Goal: Task Accomplishment & Management: Manage account settings

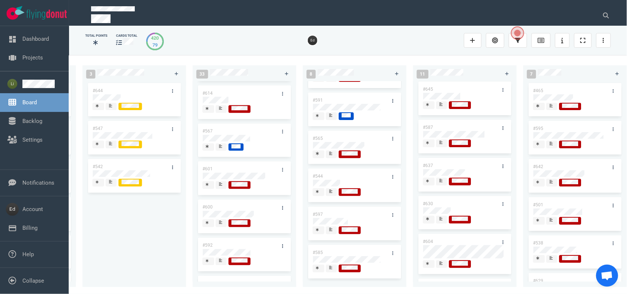
scroll to position [516, 0]
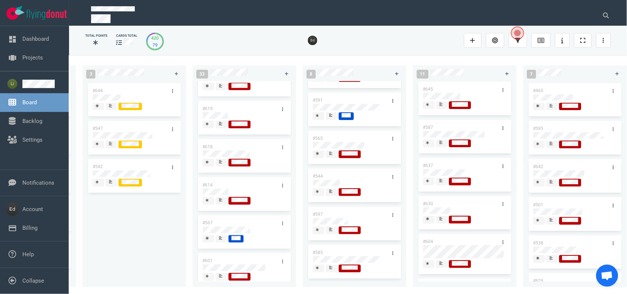
click at [221, 201] on icon at bounding box center [220, 200] width 3 height 4
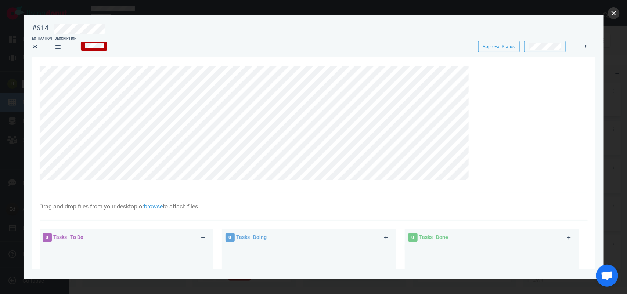
click at [611, 15] on button "close" at bounding box center [614, 13] width 12 height 12
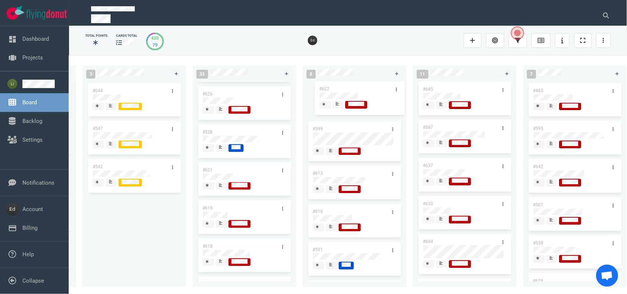
drag, startPoint x: 214, startPoint y: 172, endPoint x: 331, endPoint y: 89, distance: 143.4
click at [331, 89] on div "0 0 14 #641 #639 #634 #635 #608 #611 #609 #610 #602 3 #482 #390 #331 26 #514 #6…" at bounding box center [348, 174] width 558 height 239
click at [333, 108] on div at bounding box center [332, 106] width 4 height 6
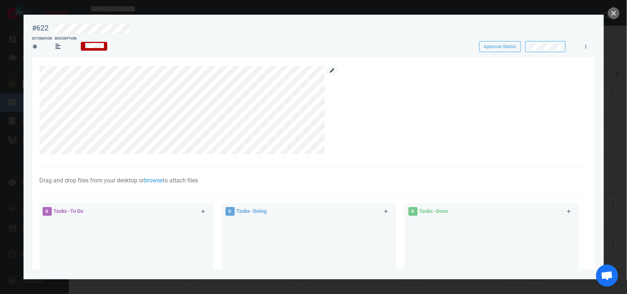
click at [334, 70] on icon at bounding box center [332, 70] width 4 height 4
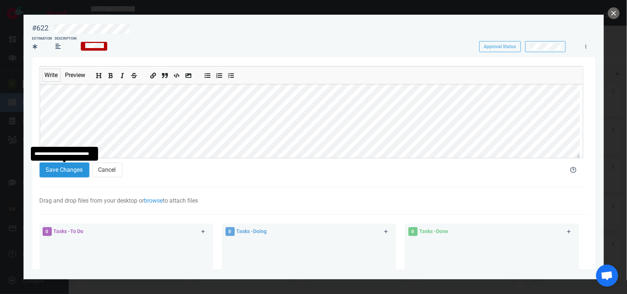
click at [79, 166] on button "Save Changes" at bounding box center [65, 170] width 50 height 15
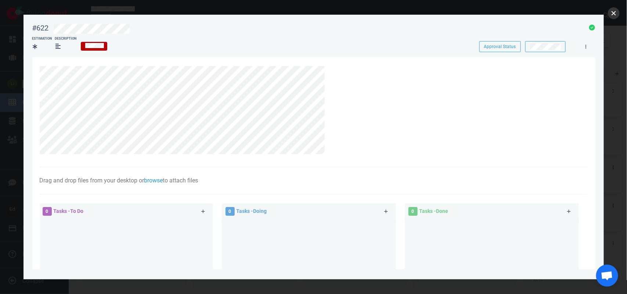
click at [614, 10] on button "close" at bounding box center [614, 13] width 12 height 12
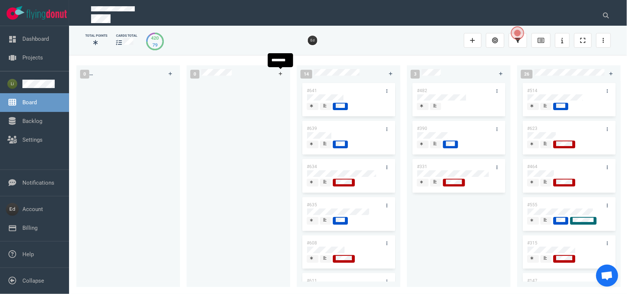
click at [282, 75] on icon at bounding box center [281, 74] width 4 height 4
click at [187, 122] on div at bounding box center [239, 182] width 104 height 200
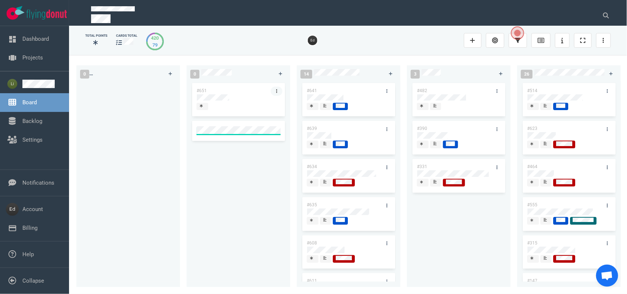
click at [277, 89] on link at bounding box center [277, 91] width 12 height 9
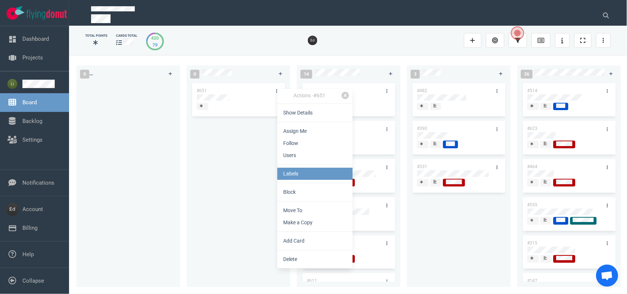
click at [293, 173] on link "Labels" at bounding box center [314, 174] width 75 height 12
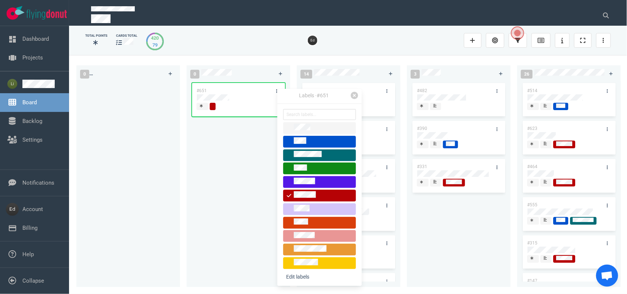
click at [230, 153] on div "#651" at bounding box center [238, 180] width 95 height 197
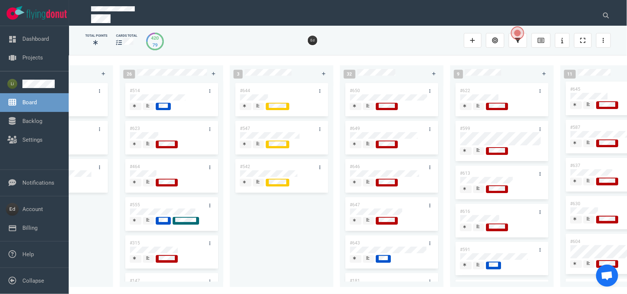
click at [369, 107] on icon at bounding box center [368, 106] width 3 height 4
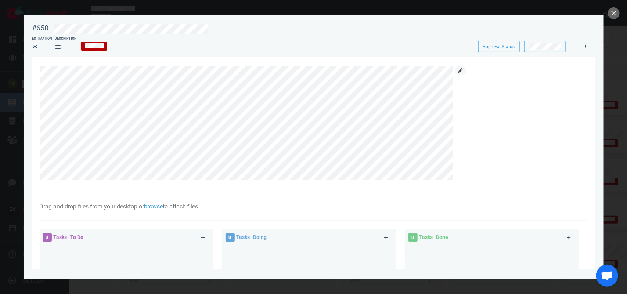
click at [461, 71] on icon at bounding box center [461, 70] width 4 height 4
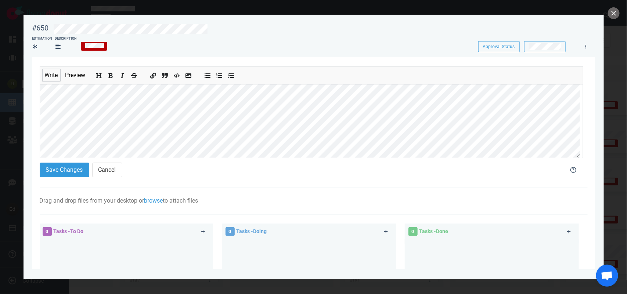
click at [617, 4] on div at bounding box center [313, 147] width 627 height 294
click at [616, 7] on button "close" at bounding box center [614, 13] width 12 height 12
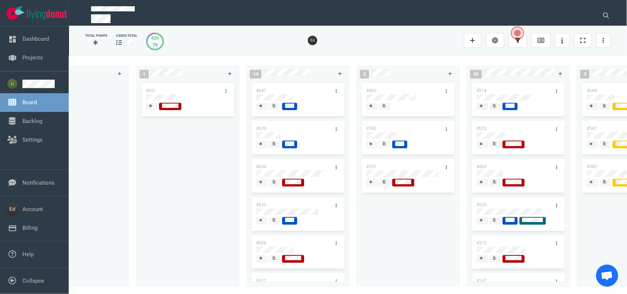
scroll to position [0, 3]
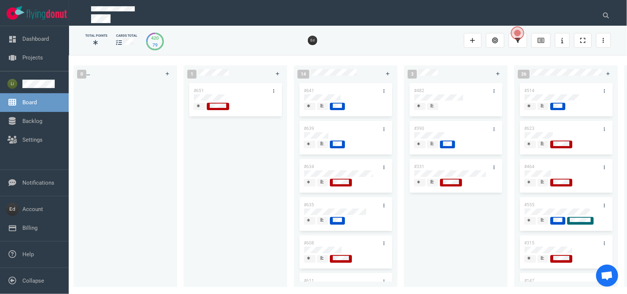
click at [272, 84] on div at bounding box center [275, 90] width 14 height 15
click at [272, 87] on link at bounding box center [274, 91] width 12 height 9
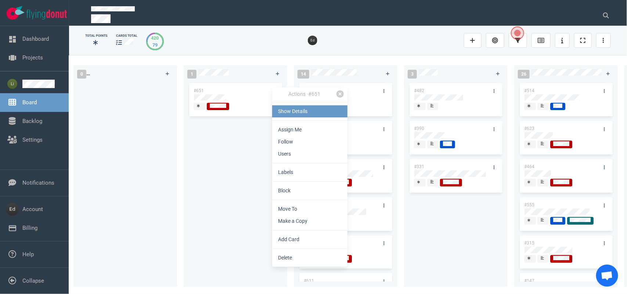
click at [279, 107] on link "Show Details" at bounding box center [309, 111] width 75 height 12
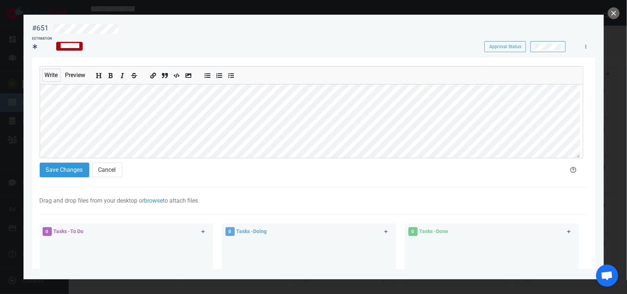
scroll to position [6, 0]
click at [39, 142] on section "Write Preview Save Changes Cancel Drag and drop files from your desktop or brow…" at bounding box center [313, 232] width 563 height 350
click at [52, 171] on button "Save Changes" at bounding box center [65, 170] width 50 height 15
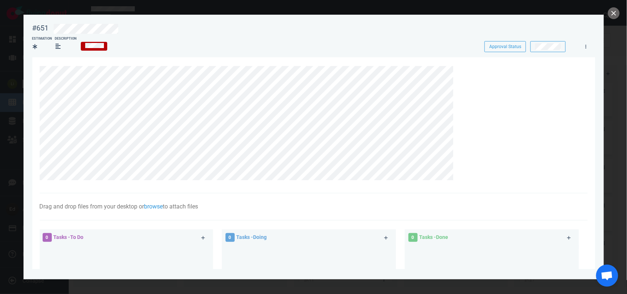
click at [37, 122] on section "Drag and drop files from your desktop or browse to attach files Attach Files Co…" at bounding box center [313, 235] width 563 height 356
click at [613, 11] on button "close" at bounding box center [614, 13] width 12 height 12
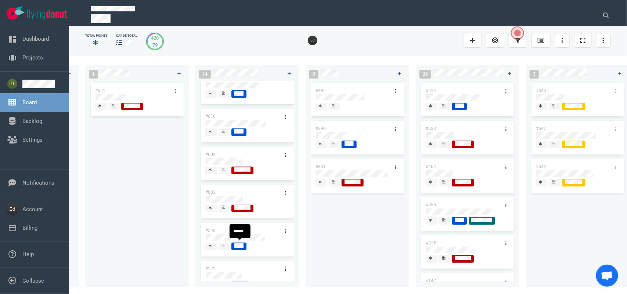
scroll to position [237, 0]
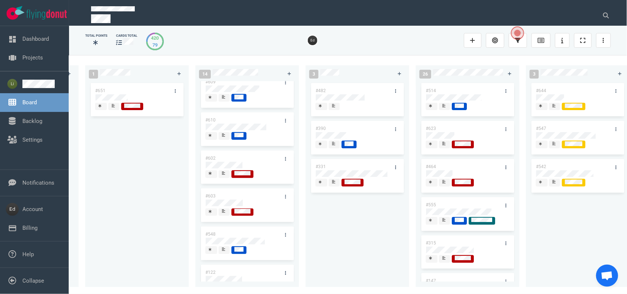
click at [225, 139] on div at bounding box center [224, 136] width 4 height 6
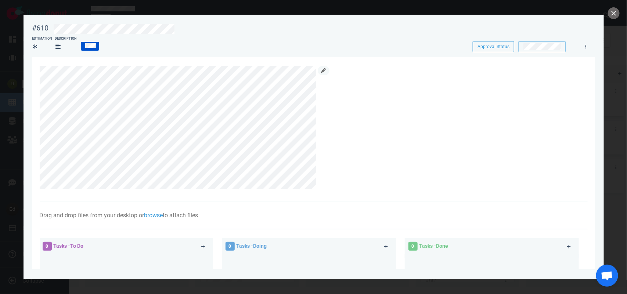
click at [325, 69] on icon at bounding box center [324, 70] width 4 height 4
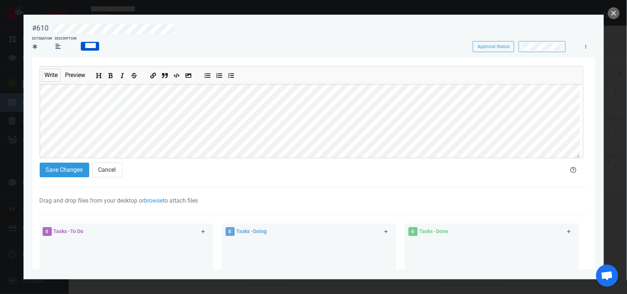
scroll to position [37, 0]
click at [65, 170] on button "Save Changes" at bounding box center [65, 170] width 50 height 15
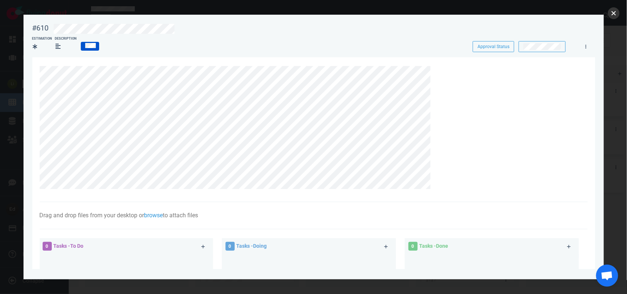
click at [611, 15] on button "close" at bounding box center [614, 13] width 12 height 12
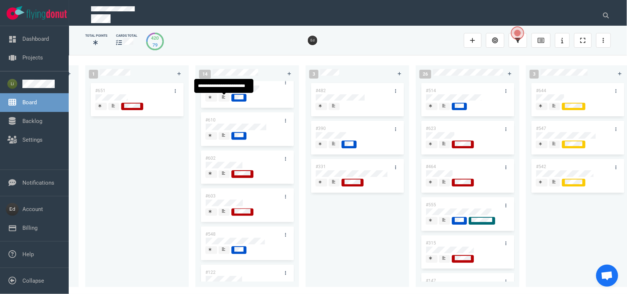
click at [225, 99] on icon at bounding box center [223, 97] width 3 height 4
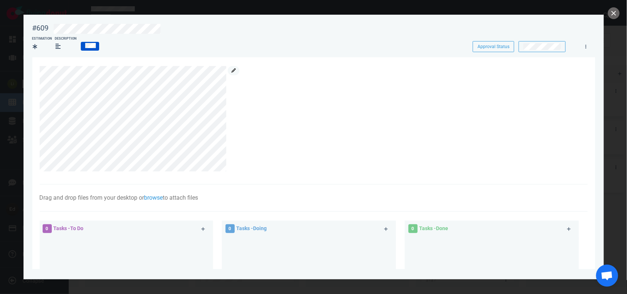
click at [234, 69] on icon at bounding box center [234, 70] width 4 height 4
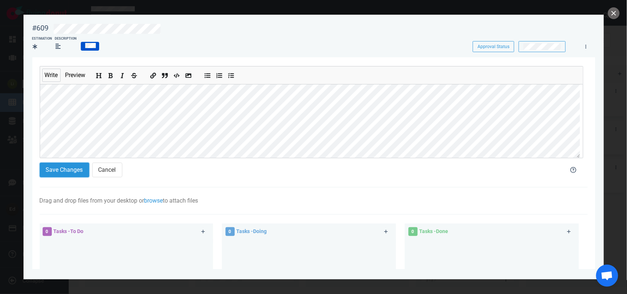
click at [79, 173] on button "Save Changes" at bounding box center [65, 170] width 50 height 15
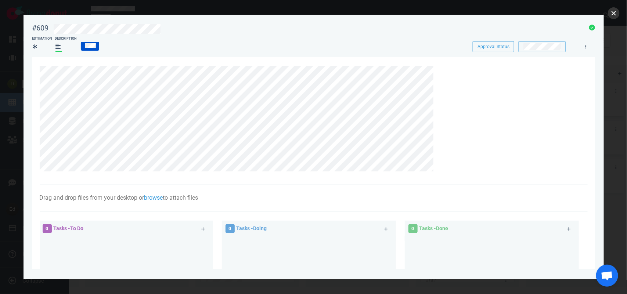
click at [615, 10] on button "close" at bounding box center [614, 13] width 12 height 12
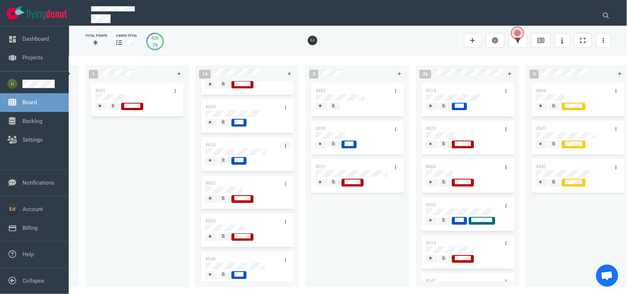
scroll to position [191, 0]
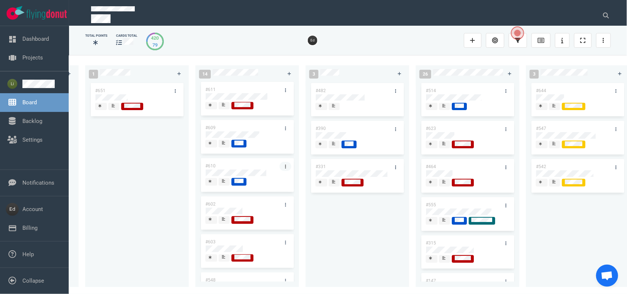
click at [280, 167] on link at bounding box center [286, 166] width 12 height 9
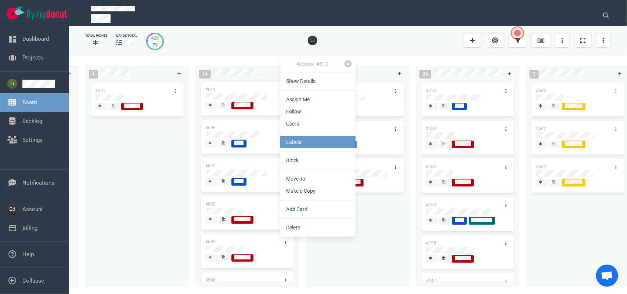
click at [295, 146] on link "Labels" at bounding box center [317, 142] width 75 height 12
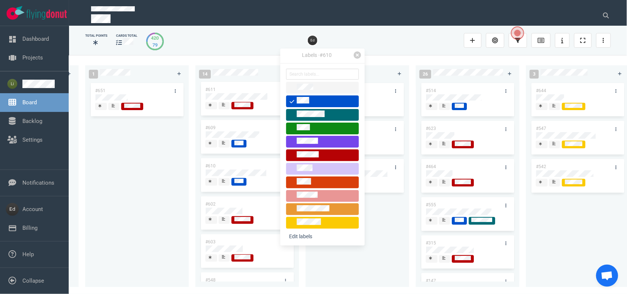
click at [304, 146] on div at bounding box center [323, 142] width 66 height 9
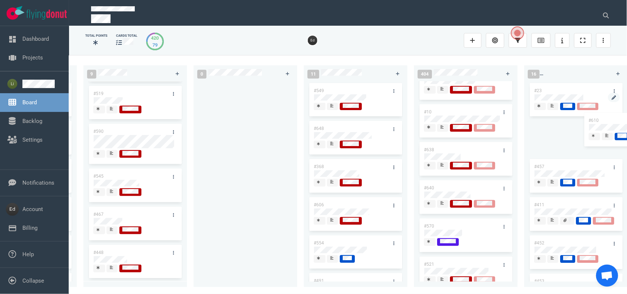
scroll to position [0, 1159]
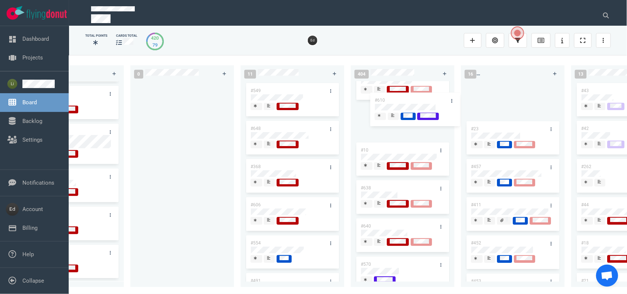
drag, startPoint x: 238, startPoint y: 166, endPoint x: 403, endPoint y: 111, distance: 174.1
click at [404, 104] on div "0 1 #651 14 #641 #639 #634 #635 #608 #611 #609 #610 #602 #603 #548 #122 #517 #6…" at bounding box center [348, 174] width 558 height 239
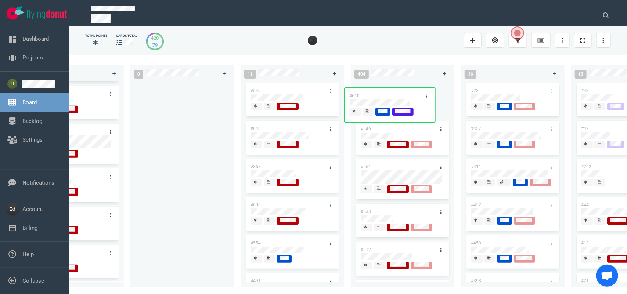
scroll to position [0, 0]
drag, startPoint x: 401, startPoint y: 203, endPoint x: 393, endPoint y: 93, distance: 110.6
click at [393, 93] on div "#546 #561 #533 #612 #610 #10 #638 #640 #570 #521 Showing 51 cards Load more #610" at bounding box center [402, 180] width 95 height 197
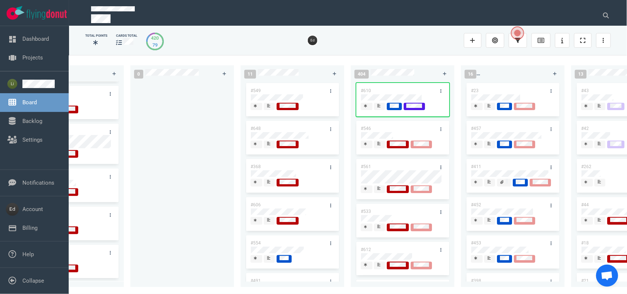
click at [399, 289] on div "0 1 #651 14 #641 #639 #634 #635 #608 #611 #609 #602 #603 #548 #122 #517 3 #482 …" at bounding box center [348, 174] width 558 height 239
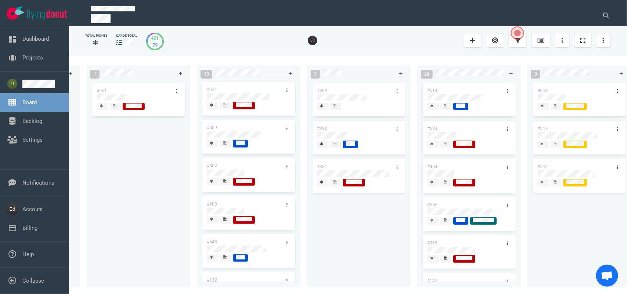
scroll to position [0, 82]
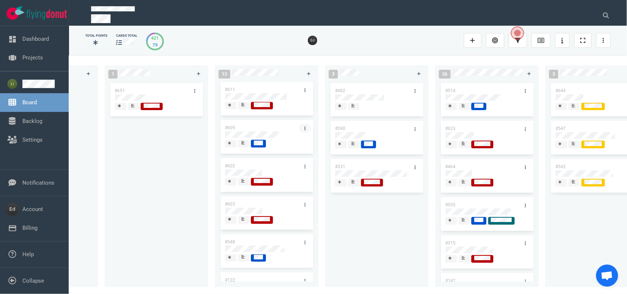
click at [300, 126] on link at bounding box center [305, 128] width 12 height 9
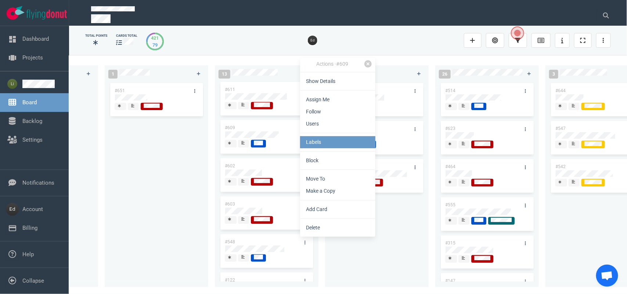
click at [316, 140] on link "Labels" at bounding box center [337, 142] width 75 height 12
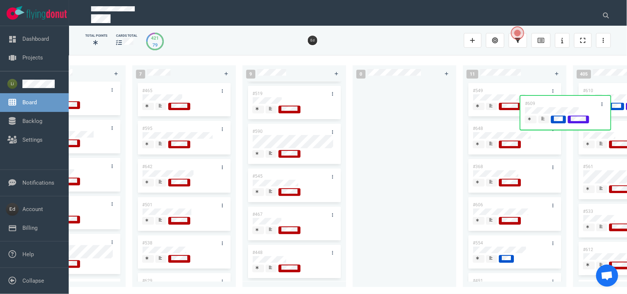
scroll to position [0, 1089]
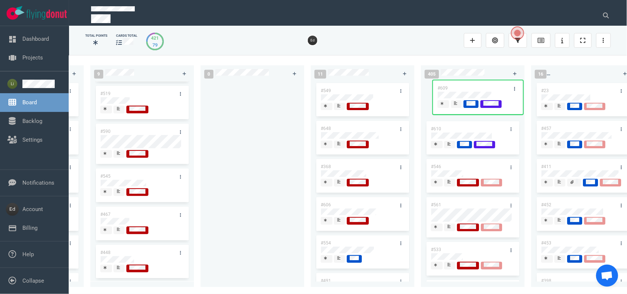
drag, startPoint x: 292, startPoint y: 136, endPoint x: 464, endPoint y: 87, distance: 178.6
click at [464, 87] on div "0 1 #651 13 #641 #639 #634 #635 #608 #611 #609 #602 #603 #548 #122 #517 #609 3 …" at bounding box center [348, 174] width 558 height 239
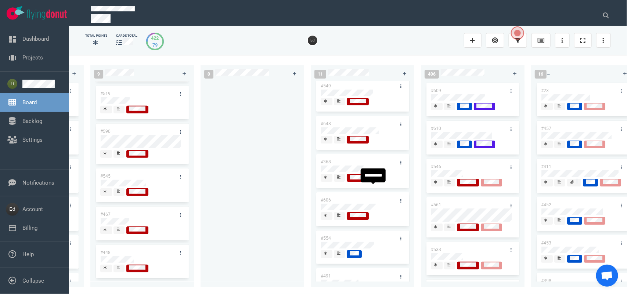
scroll to position [0, 0]
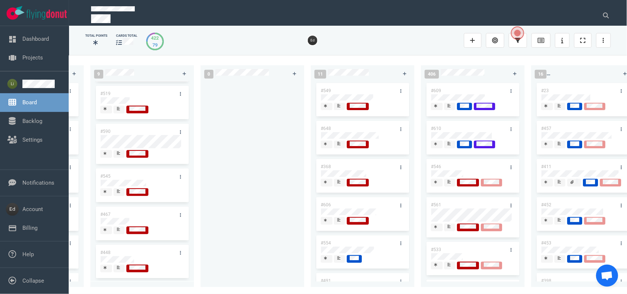
click at [340, 142] on icon at bounding box center [338, 144] width 3 height 4
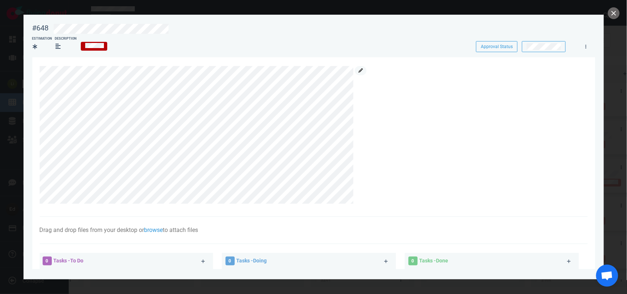
click at [360, 70] on icon at bounding box center [361, 70] width 4 height 4
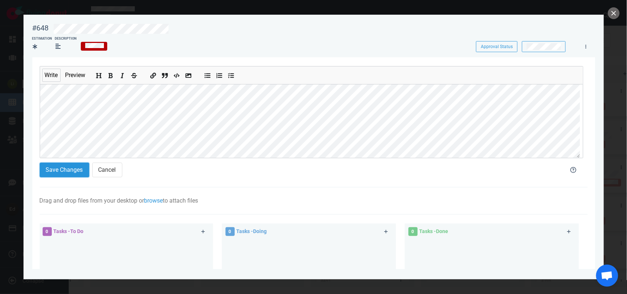
click at [78, 169] on button "Save Changes" at bounding box center [65, 170] width 50 height 15
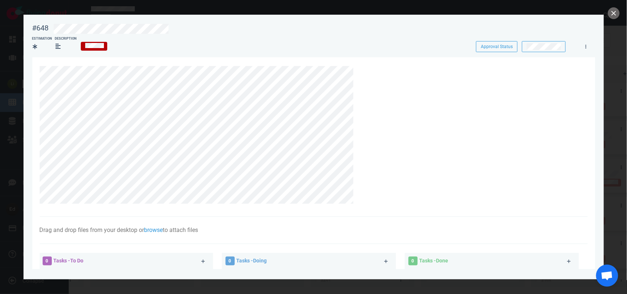
click at [38, 94] on section "Drag and drop files from your desktop or browse to attach files Attach Files Co…" at bounding box center [313, 246] width 563 height 379
click at [611, 14] on button "close" at bounding box center [614, 13] width 12 height 12
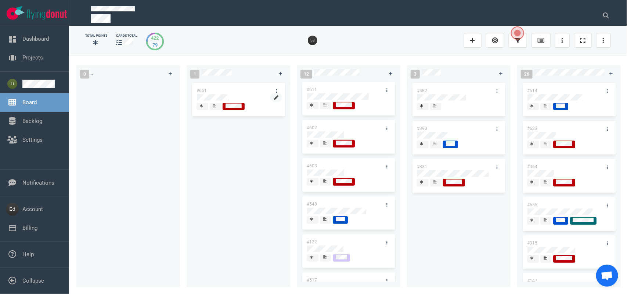
click at [271, 98] on link at bounding box center [277, 97] width 12 height 9
click at [247, 152] on div "#651" at bounding box center [238, 180] width 95 height 197
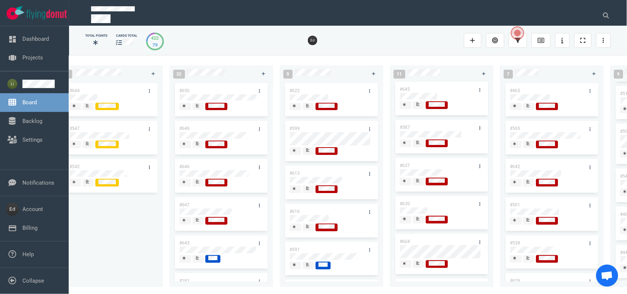
scroll to position [0, 565]
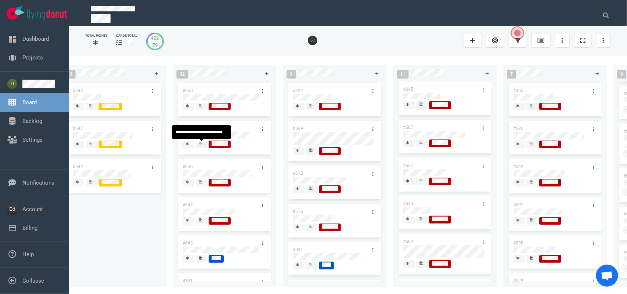
click at [198, 148] on span at bounding box center [201, 145] width 11 height 8
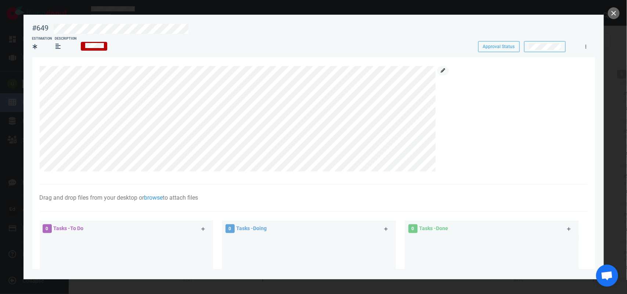
click at [440, 73] on link at bounding box center [443, 70] width 12 height 9
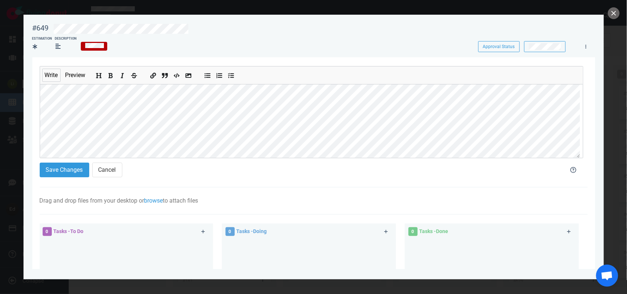
click at [39, 143] on section "Write Preview Save Changes Cancel Drag and drop files from your desktop or brow…" at bounding box center [313, 232] width 563 height 350
click at [0, 83] on div "#649 Approval Status Estimation Description Approval Status Write Preview Save …" at bounding box center [313, 147] width 627 height 294
click at [620, 6] on div at bounding box center [313, 147] width 627 height 294
click at [610, 13] on button "close" at bounding box center [614, 13] width 12 height 12
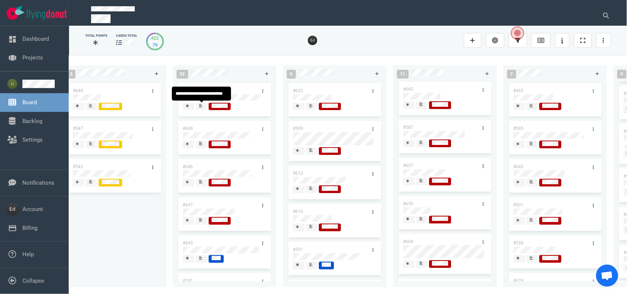
click at [201, 108] on div at bounding box center [202, 106] width 4 height 6
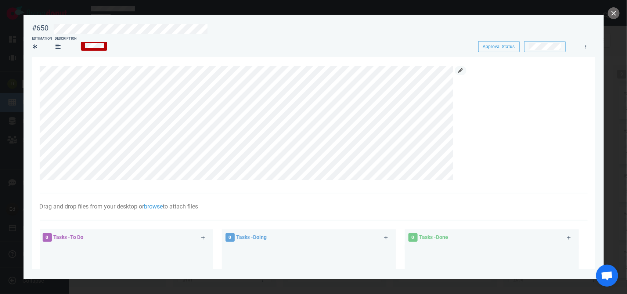
click at [462, 70] on icon at bounding box center [461, 70] width 4 height 4
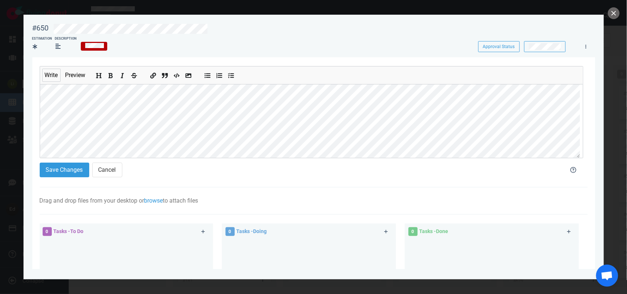
click at [1, 94] on div "#650 Approval Status Estimation Description Approval Status Write Preview Save …" at bounding box center [313, 147] width 627 height 294
click at [9, 144] on div "#650 Approval Status Estimation Description Approval Status Write Preview Save …" at bounding box center [313, 147] width 627 height 294
click at [612, 12] on button "close" at bounding box center [614, 13] width 12 height 12
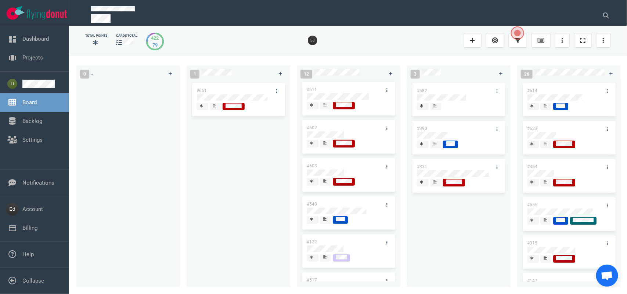
click at [215, 108] on div at bounding box center [215, 106] width 4 height 6
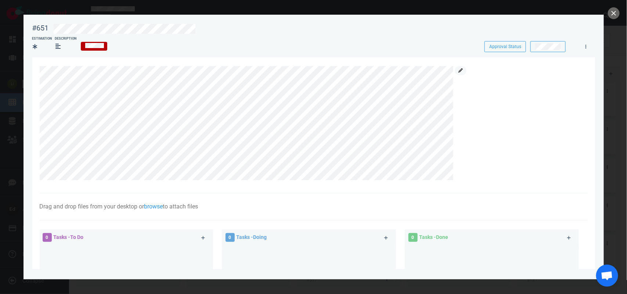
click at [459, 70] on icon at bounding box center [461, 70] width 4 height 4
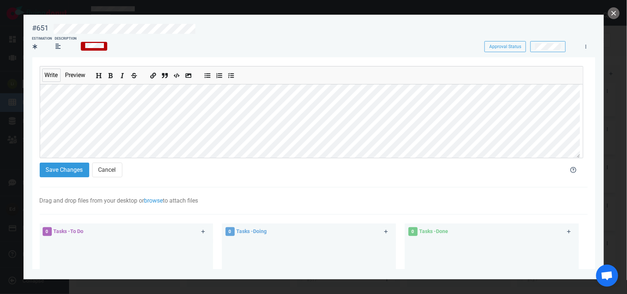
click at [26, 142] on section "#651 Approval Status Estimation Description Approval Status Write Preview Save …" at bounding box center [314, 144] width 581 height 259
click at [51, 177] on button "Save Changes" at bounding box center [65, 170] width 50 height 15
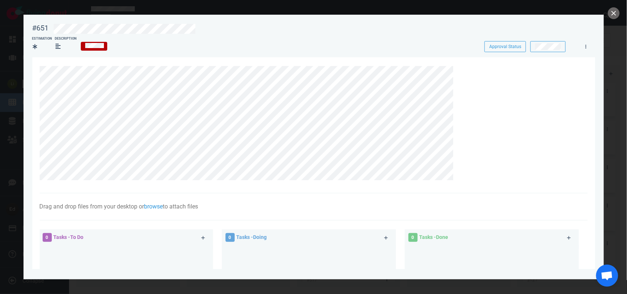
click at [607, 13] on div at bounding box center [313, 147] width 627 height 294
click at [611, 15] on button "close" at bounding box center [614, 13] width 12 height 12
